Goal: Information Seeking & Learning: Learn about a topic

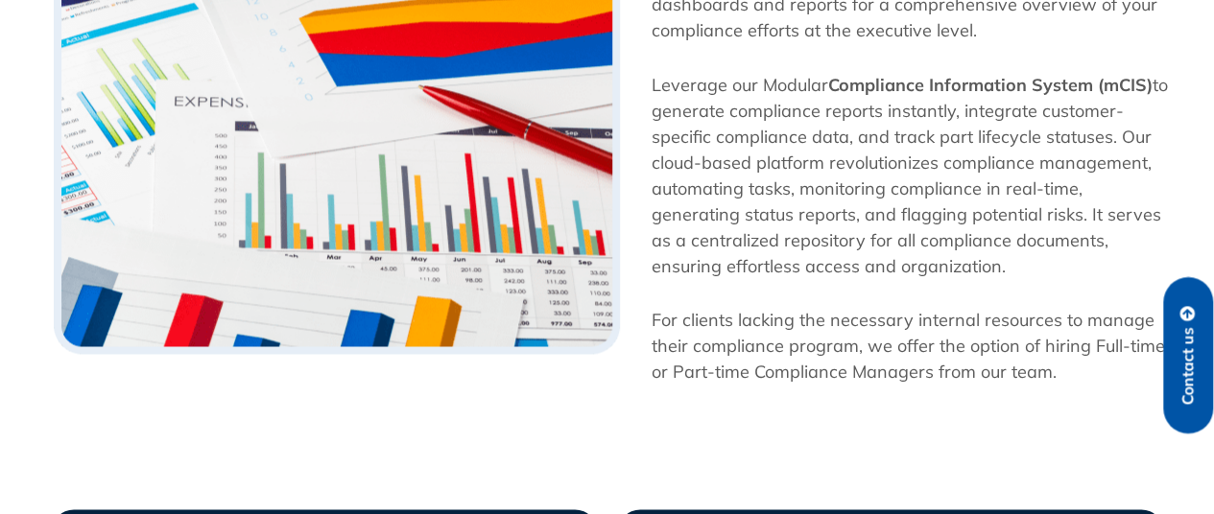
scroll to position [1535, 0]
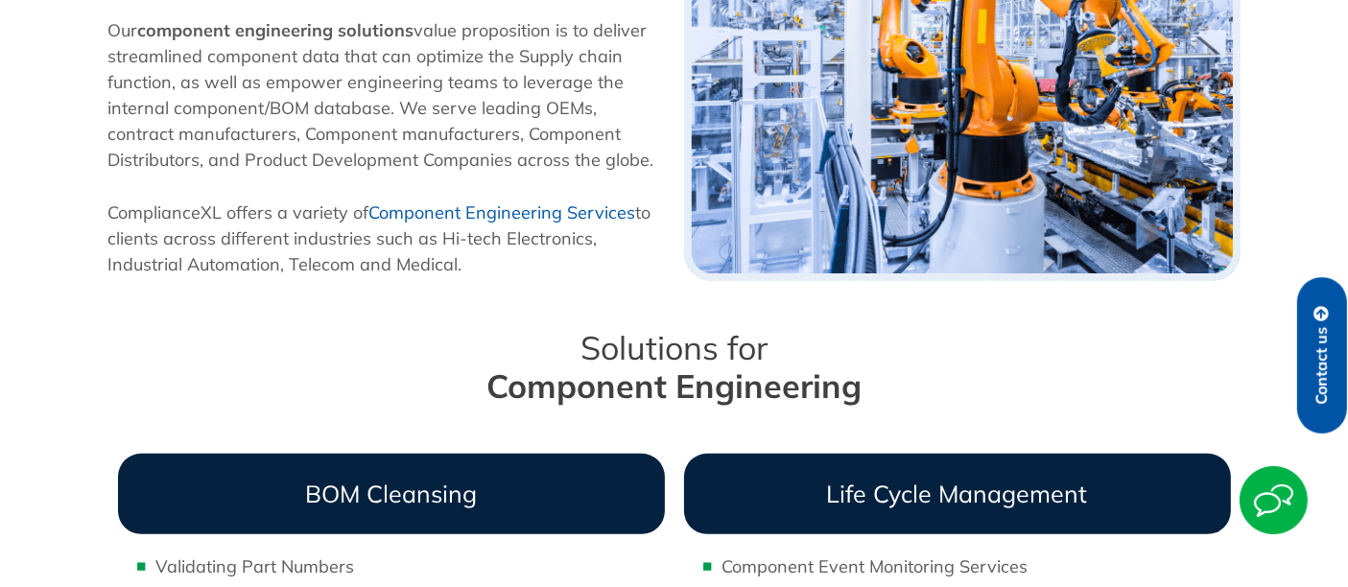
scroll to position [1173, 0]
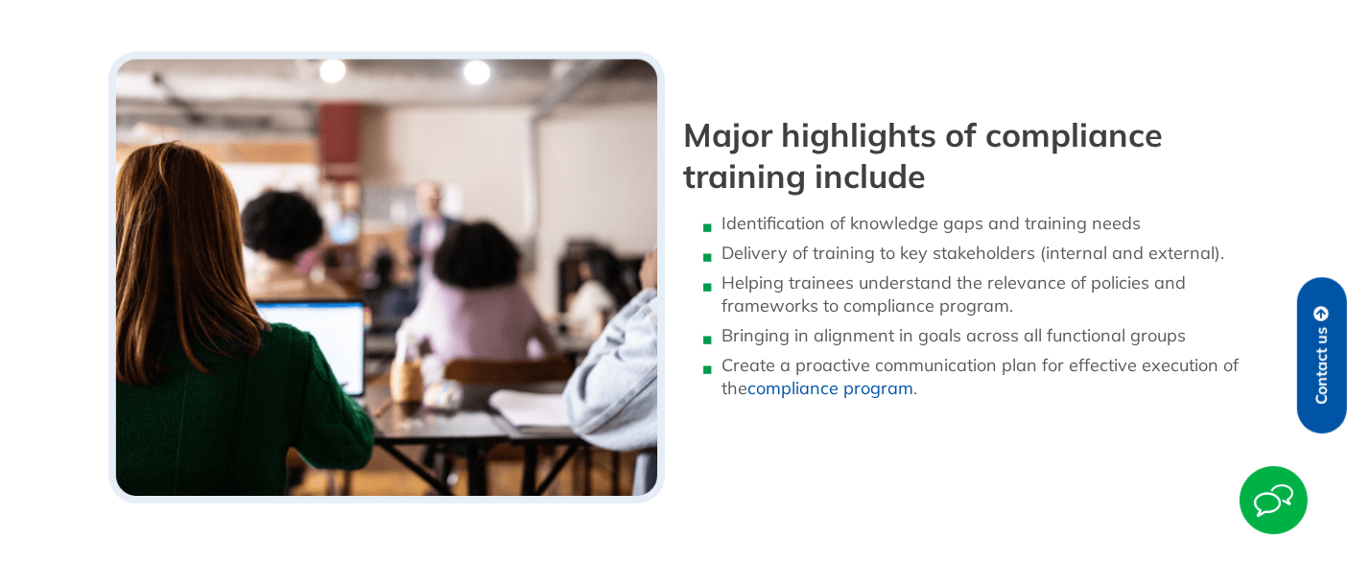
scroll to position [980, 0]
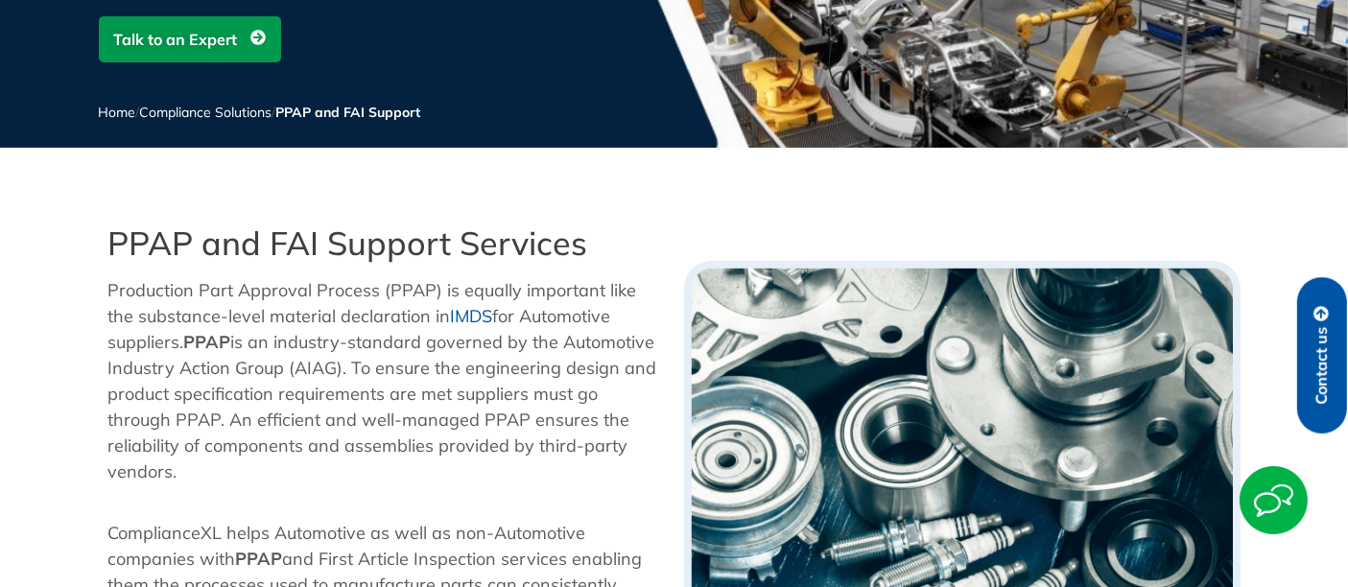
scroll to position [872, 0]
